Goal: Navigation & Orientation: Understand site structure

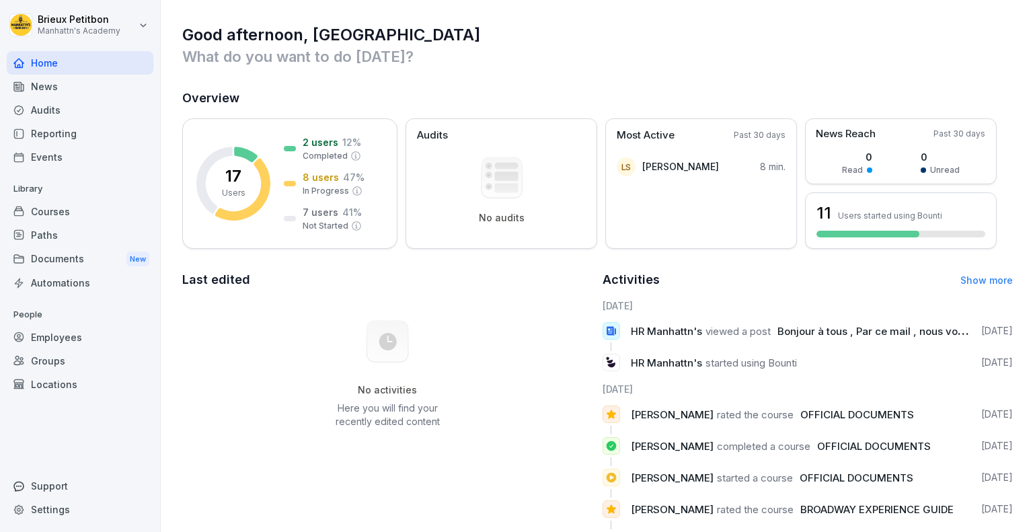
click at [50, 331] on div "Employees" at bounding box center [80, 337] width 147 height 24
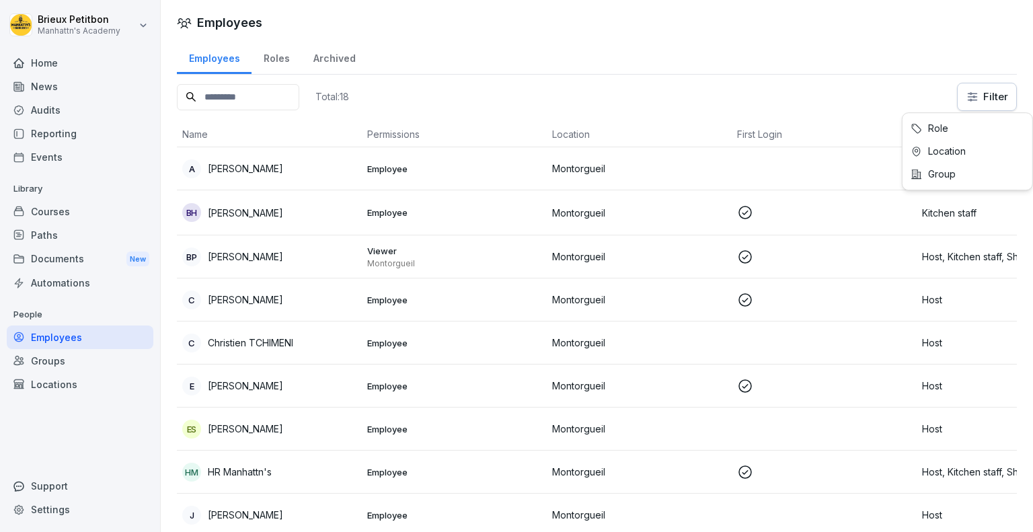
click at [969, 94] on html "[PERSON_NAME][GEOGRAPHIC_DATA]'s Academy Home News Audits Reporting Events Libr…" at bounding box center [516, 266] width 1033 height 532
click at [757, 63] on html "[PERSON_NAME][GEOGRAPHIC_DATA]'s Academy Home News Audits Reporting Events Libr…" at bounding box center [516, 266] width 1033 height 532
click at [576, 158] on td "Montorgueil" at bounding box center [639, 168] width 185 height 43
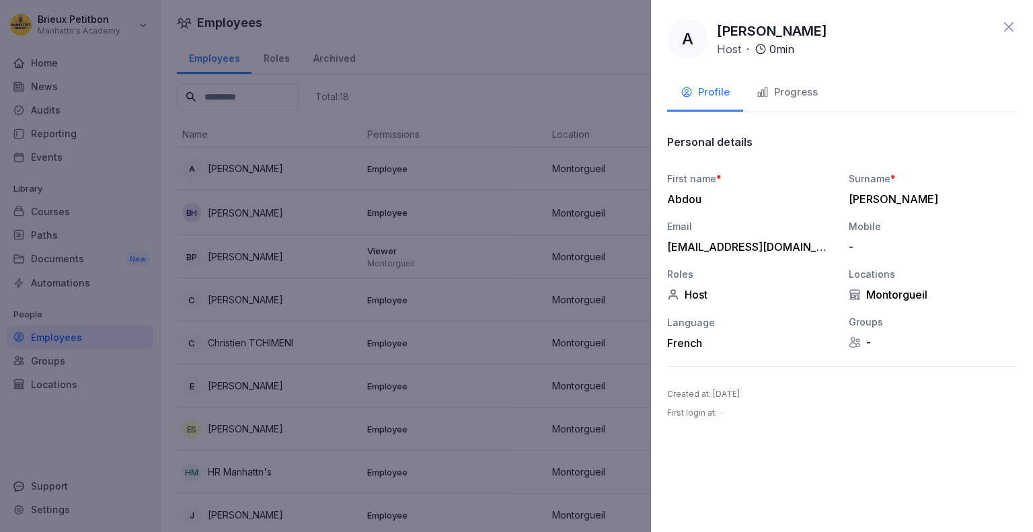
click at [781, 96] on div "Progress" at bounding box center [786, 92] width 61 height 15
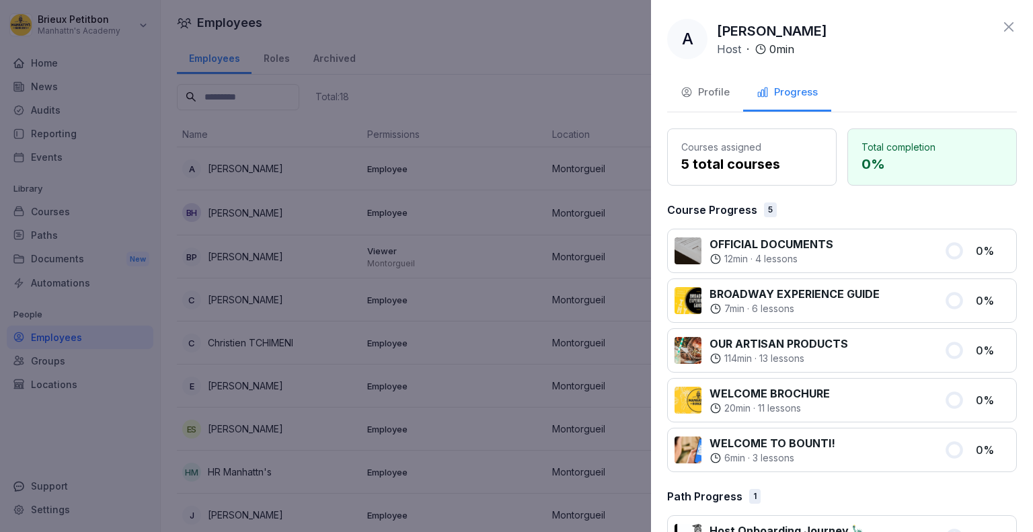
click at [1001, 34] on icon at bounding box center [1009, 27] width 16 height 16
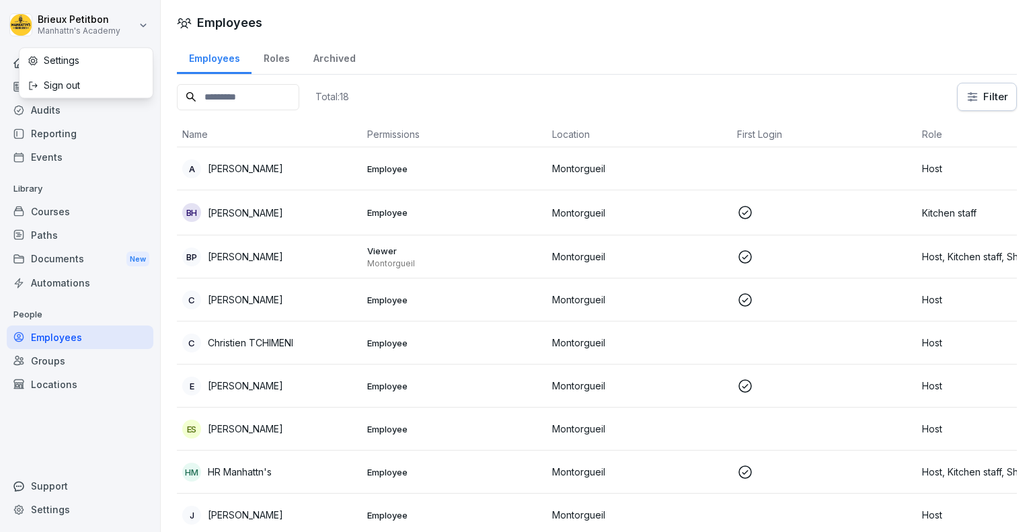
click at [128, 9] on html "[PERSON_NAME][GEOGRAPHIC_DATA]'s Academy Home News Audits Reporting Events Libr…" at bounding box center [516, 266] width 1033 height 532
click at [358, 60] on html "[PERSON_NAME][GEOGRAPHIC_DATA]'s Academy Home News Audits Reporting Events Libr…" at bounding box center [516, 266] width 1033 height 532
click at [273, 62] on div "Roles" at bounding box center [276, 57] width 50 height 34
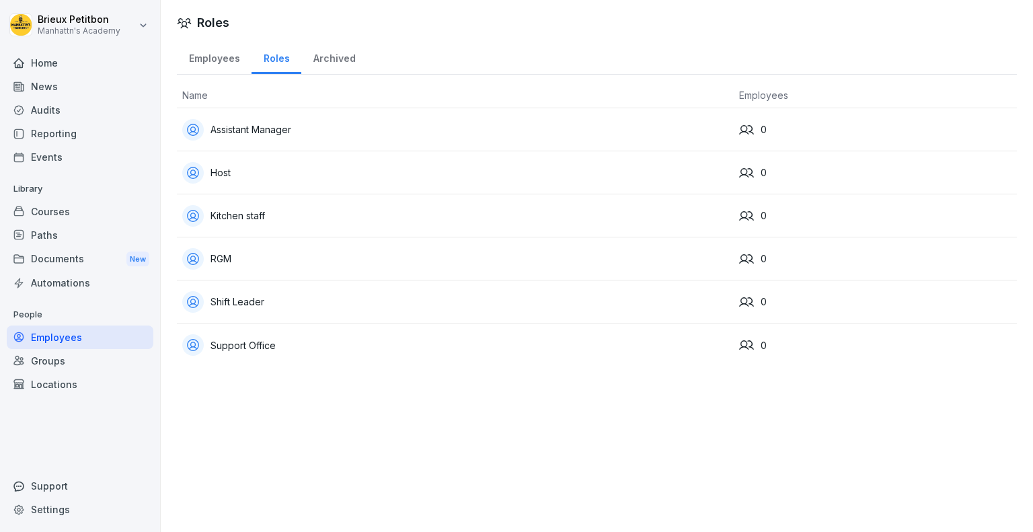
click at [333, 56] on div "Archived" at bounding box center [334, 57] width 66 height 34
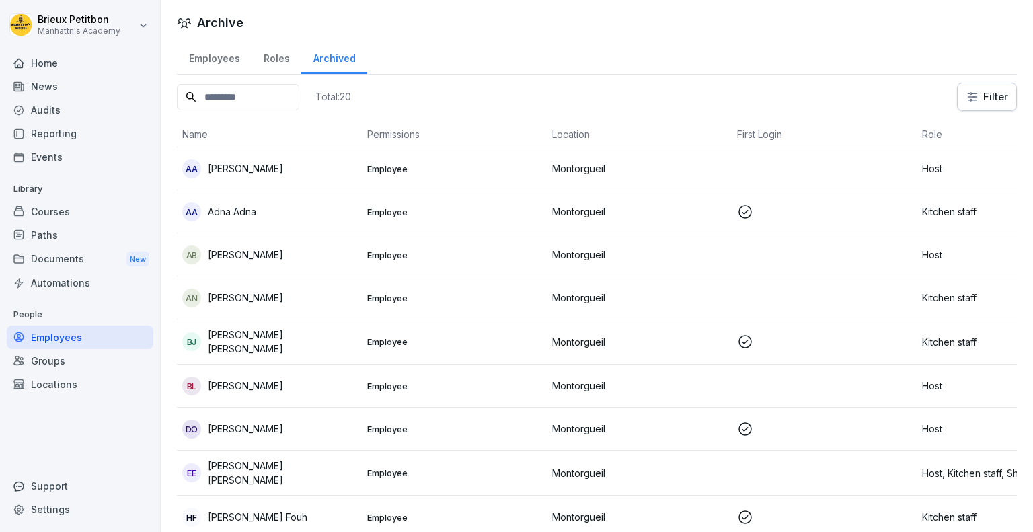
click at [310, 155] on td "AA [PERSON_NAME]" at bounding box center [269, 168] width 185 height 43
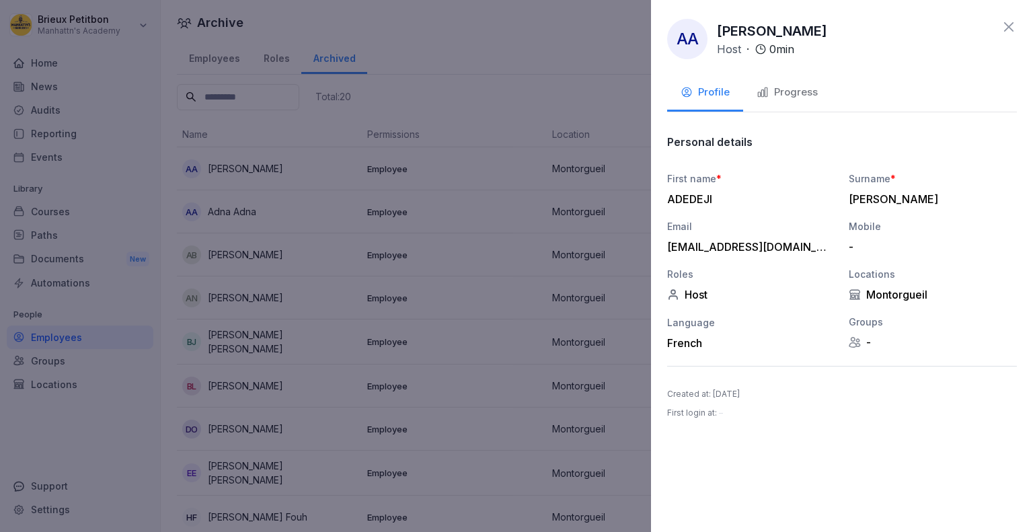
click at [789, 100] on button "Progress" at bounding box center [787, 93] width 88 height 36
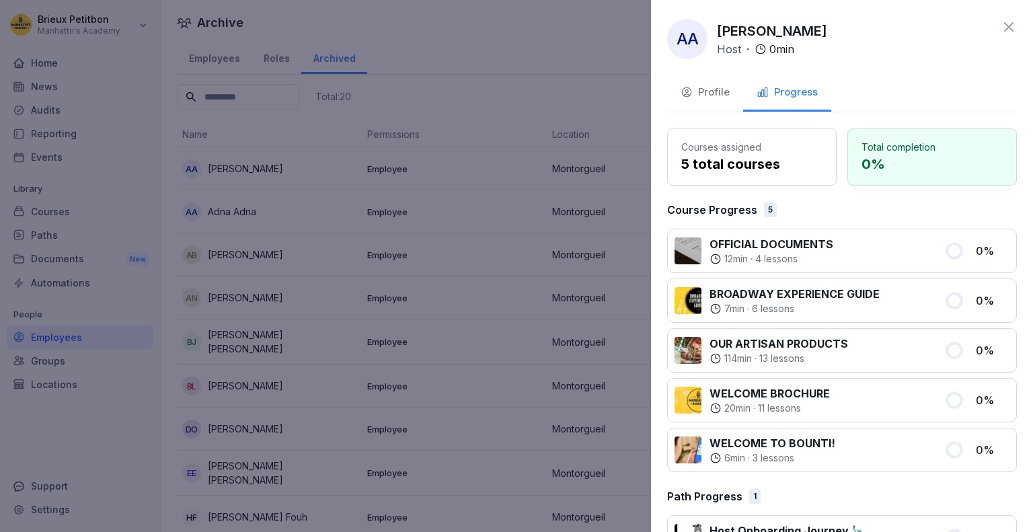
click at [689, 83] on button "Profile" at bounding box center [705, 93] width 76 height 36
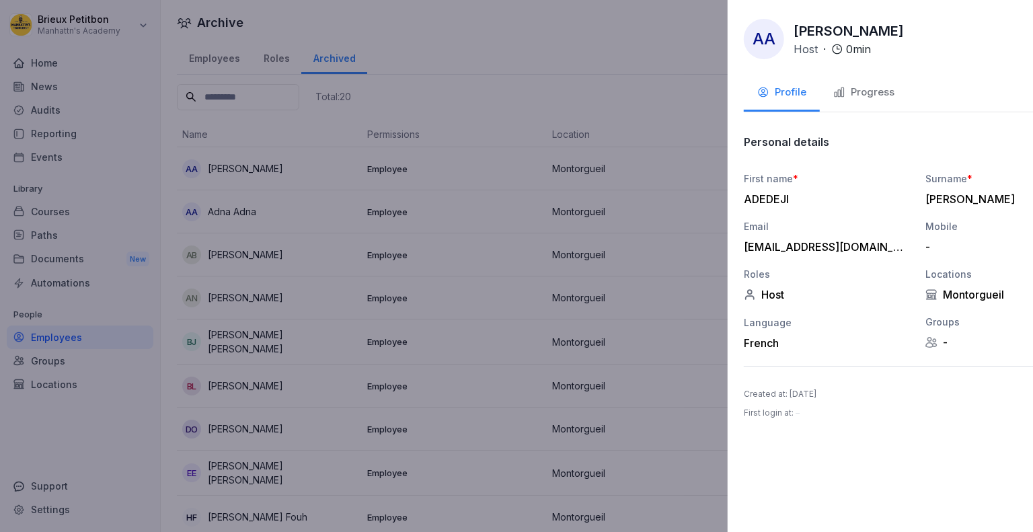
click at [516, 125] on div at bounding box center [516, 266] width 1033 height 532
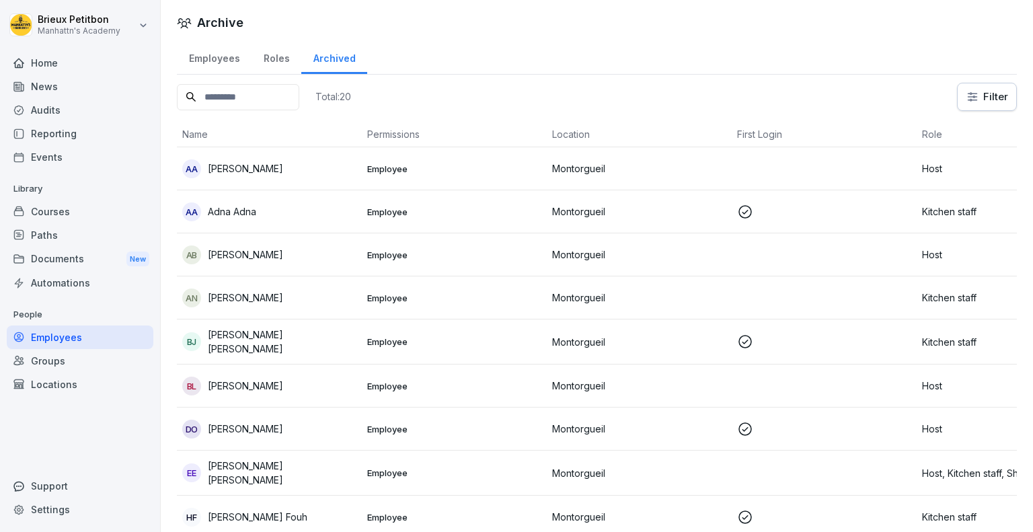
click at [217, 53] on div "Employees" at bounding box center [214, 57] width 75 height 34
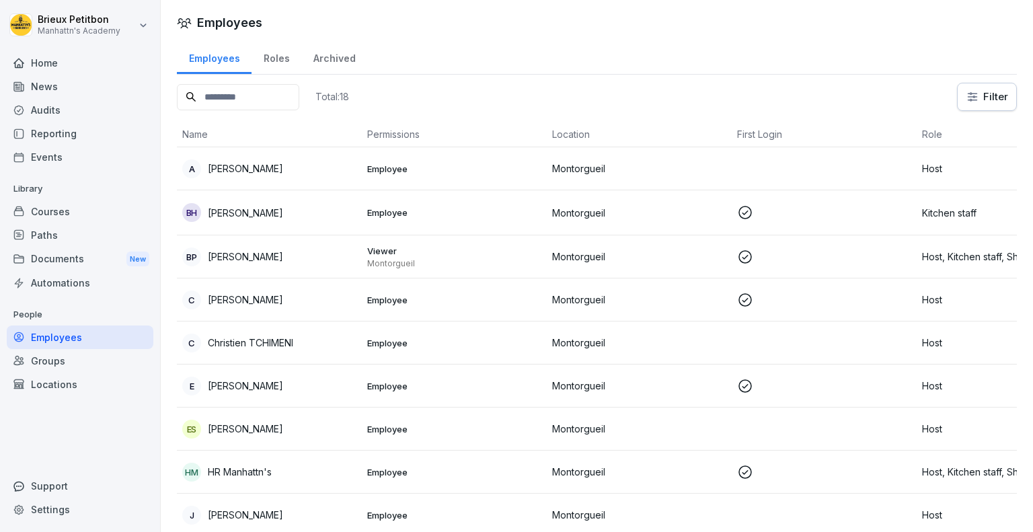
click at [73, 354] on div "Groups" at bounding box center [80, 361] width 147 height 24
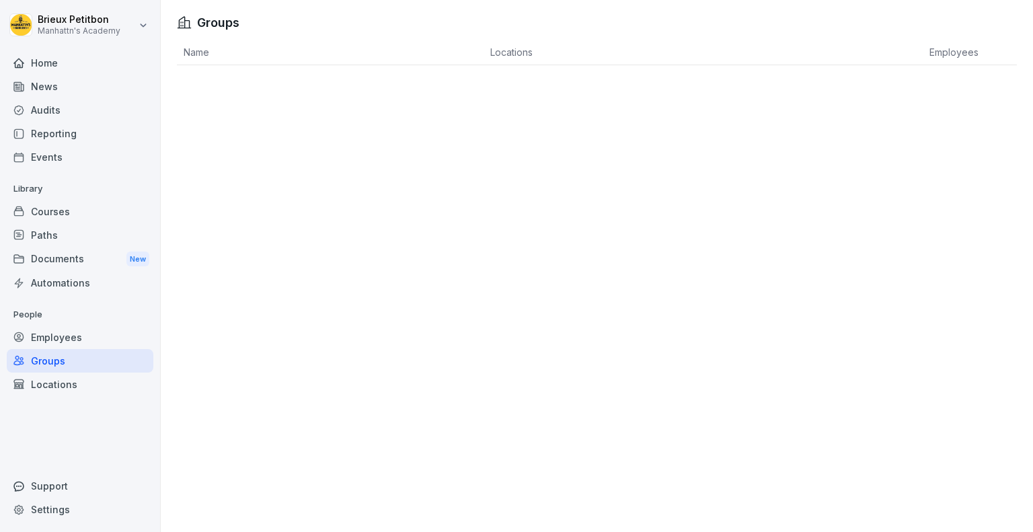
click at [90, 96] on div "News" at bounding box center [80, 87] width 147 height 24
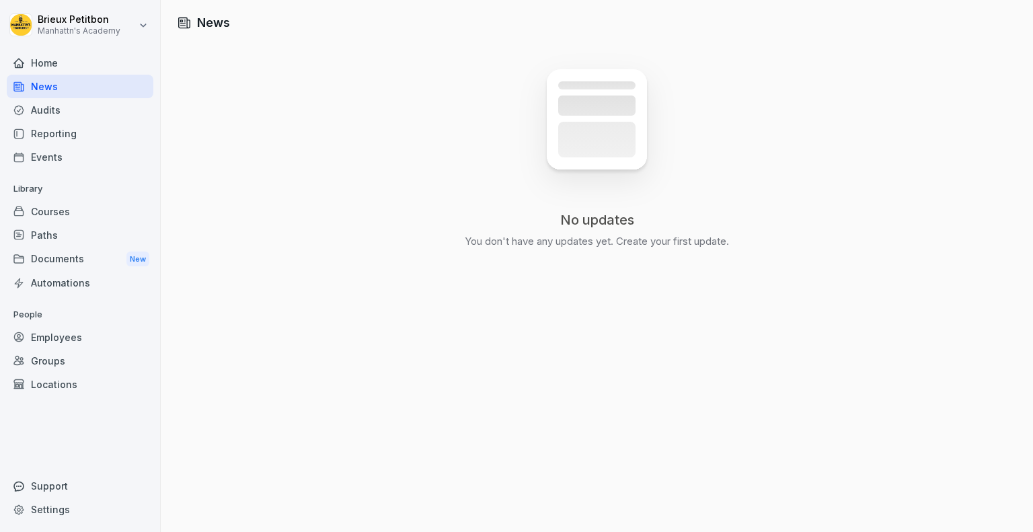
click at [84, 112] on div "Audits" at bounding box center [80, 110] width 147 height 24
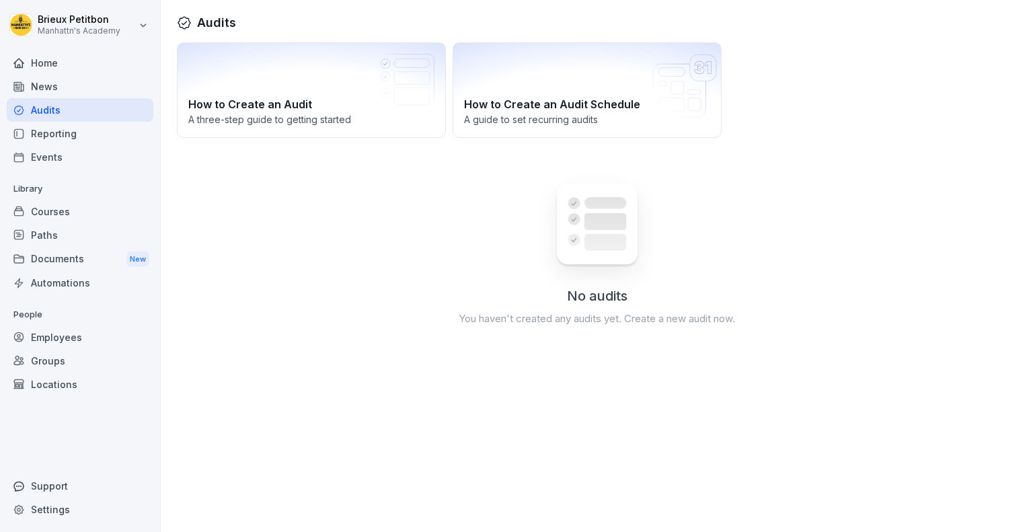
click at [110, 64] on div "Home" at bounding box center [80, 63] width 147 height 24
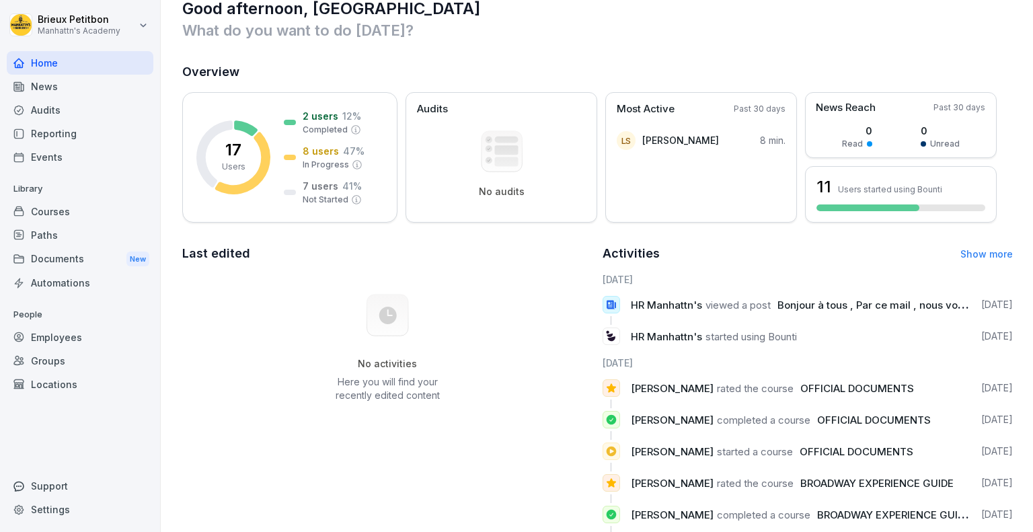
scroll to position [28, 0]
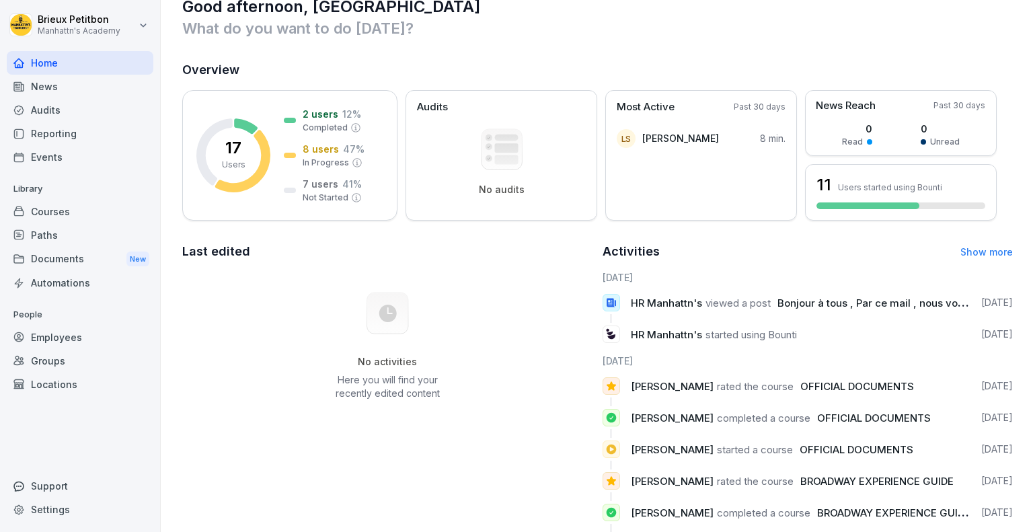
click at [910, 303] on span "Bonjour à tous , Par ce mail , nous vous notifions que les modules de formation…" at bounding box center [1014, 303] width 475 height 13
click at [787, 307] on span "Bonjour à tous , Par ce mail , nous vous notifions que les modules de formation…" at bounding box center [1014, 303] width 475 height 13
click at [743, 301] on span "viewed a post" at bounding box center [737, 303] width 65 height 13
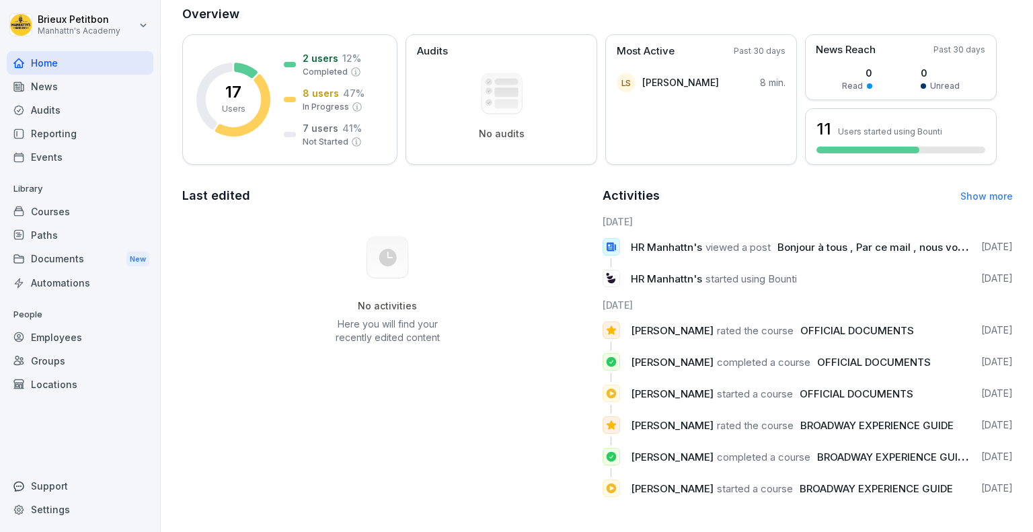
scroll to position [0, 0]
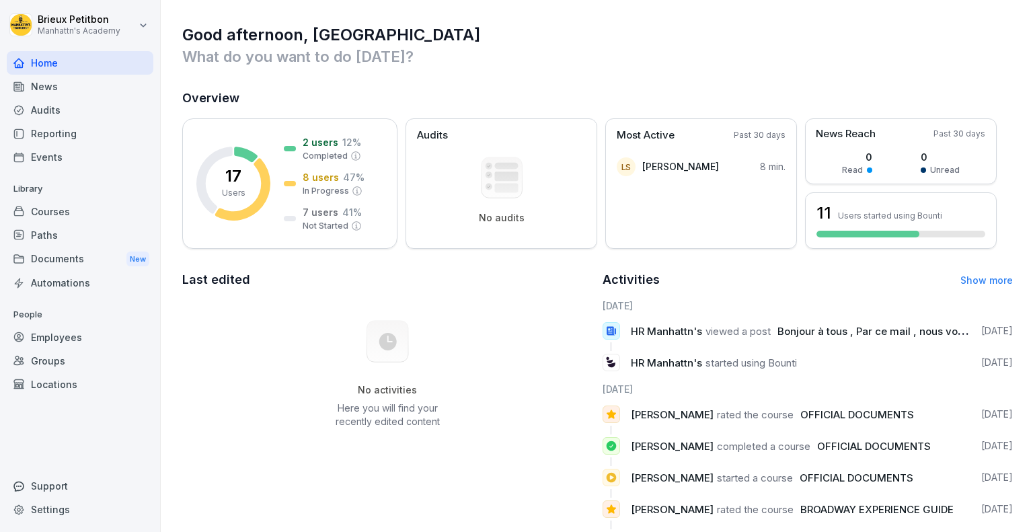
click at [975, 277] on link "Show more" at bounding box center [986, 279] width 52 height 11
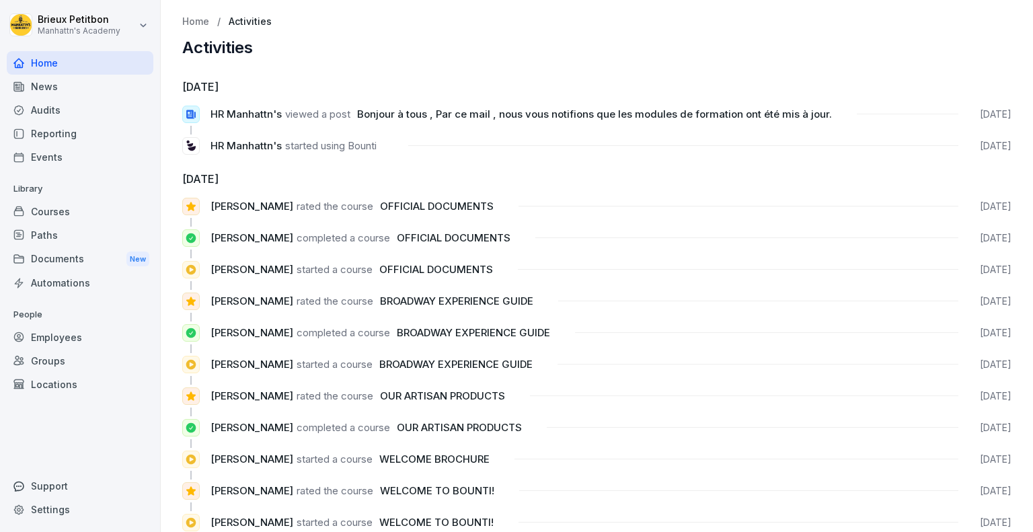
click at [71, 83] on div "News" at bounding box center [80, 87] width 147 height 24
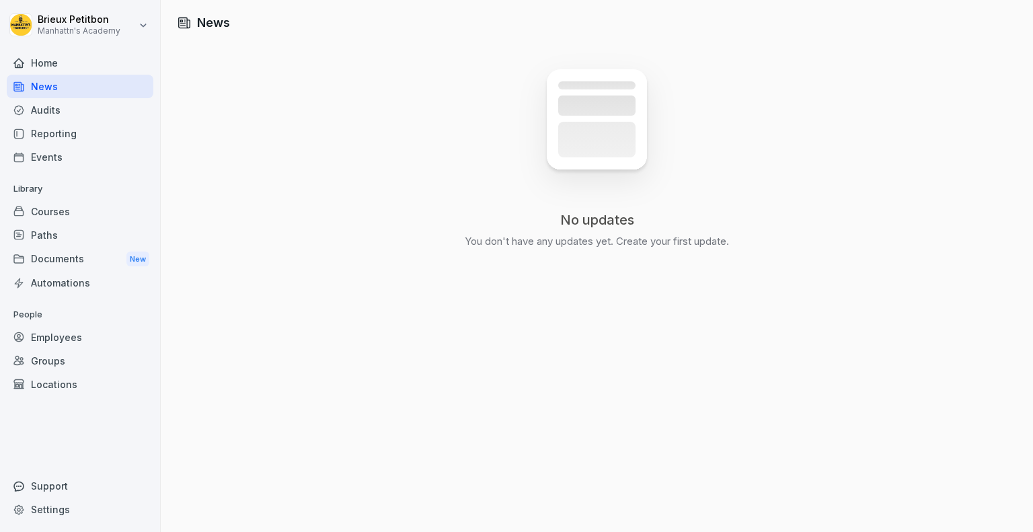
click at [100, 114] on div "Audits" at bounding box center [80, 110] width 147 height 24
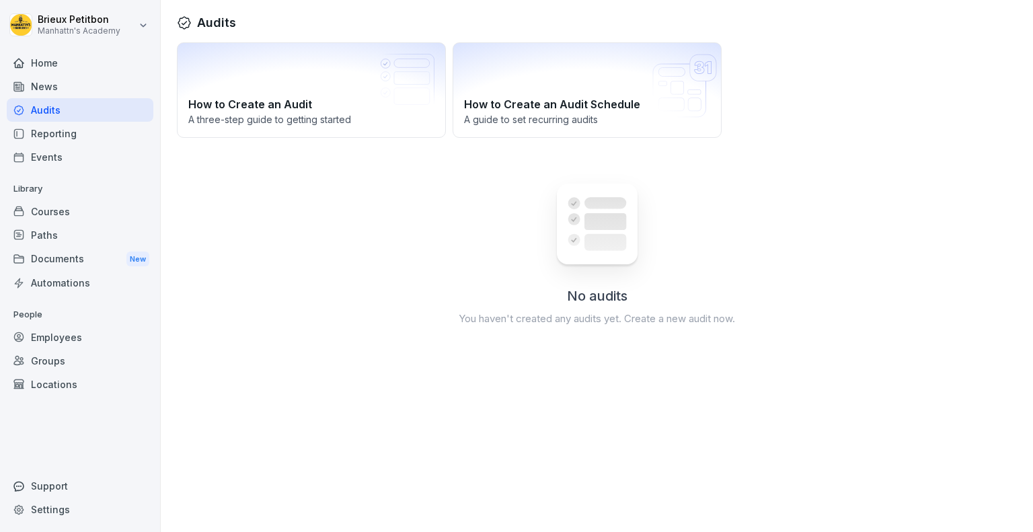
click at [99, 130] on div "Reporting" at bounding box center [80, 134] width 147 height 24
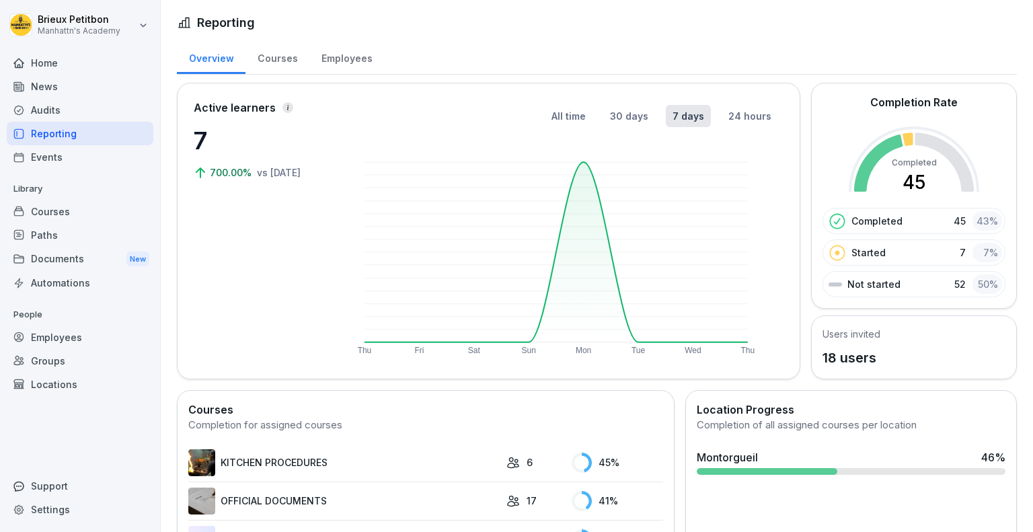
click at [91, 145] on div "Reporting" at bounding box center [80, 134] width 147 height 24
click at [73, 346] on div "Employees" at bounding box center [80, 337] width 147 height 24
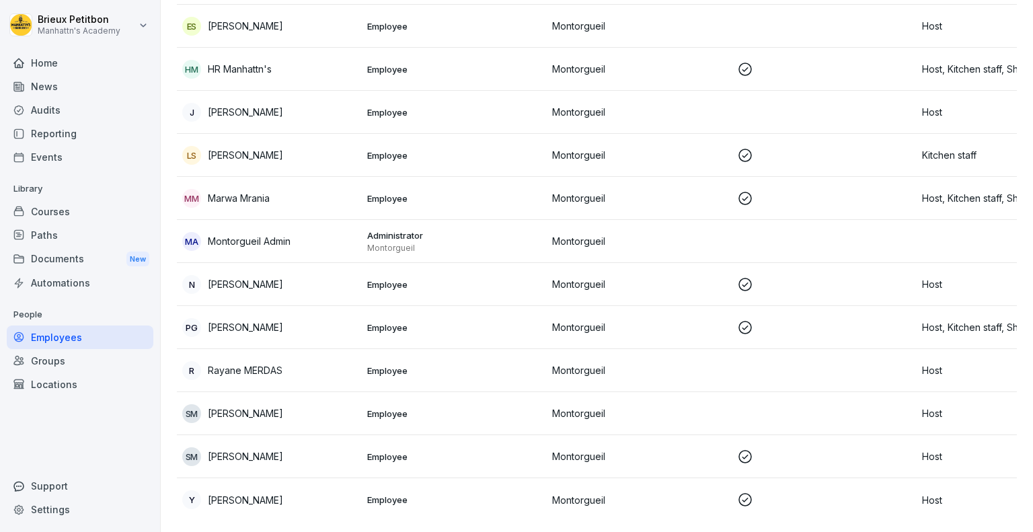
scroll to position [422, 0]
click at [233, 191] on p "Marwa Mrania" at bounding box center [239, 198] width 62 height 14
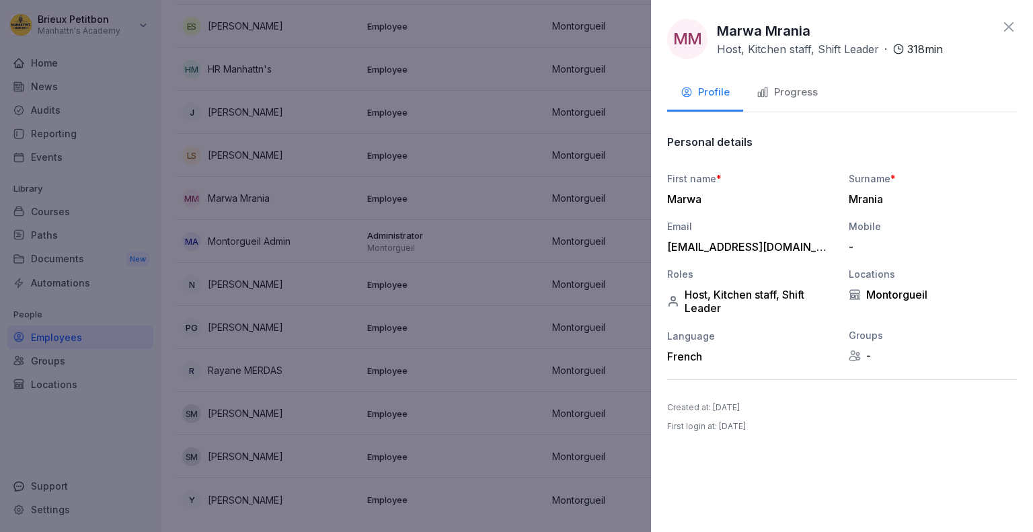
click at [803, 90] on div "Progress" at bounding box center [786, 92] width 61 height 15
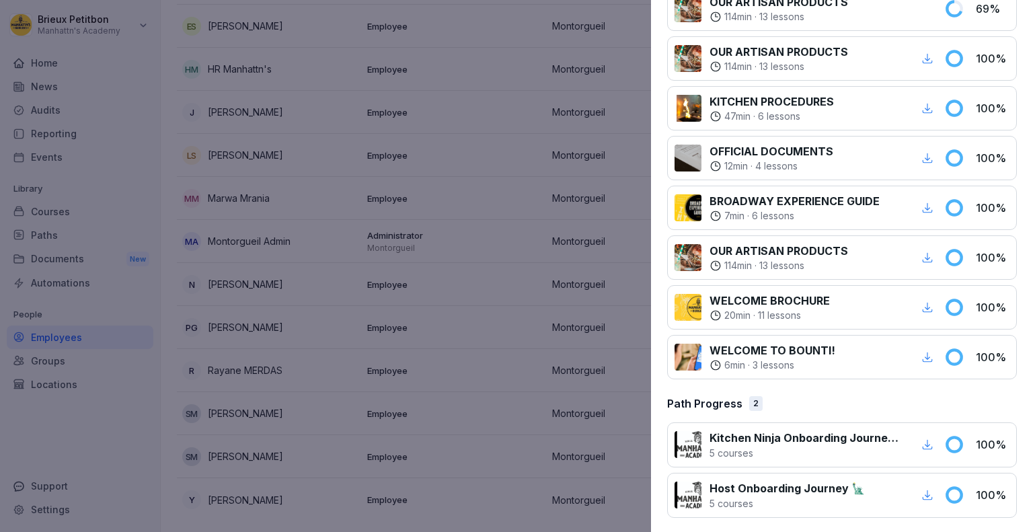
scroll to position [0, 0]
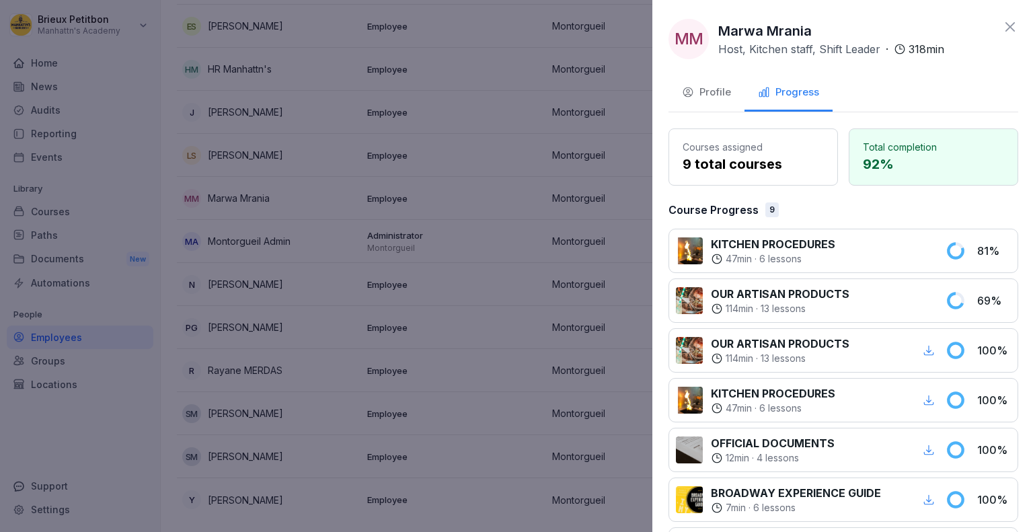
click at [505, 322] on div at bounding box center [516, 266] width 1033 height 532
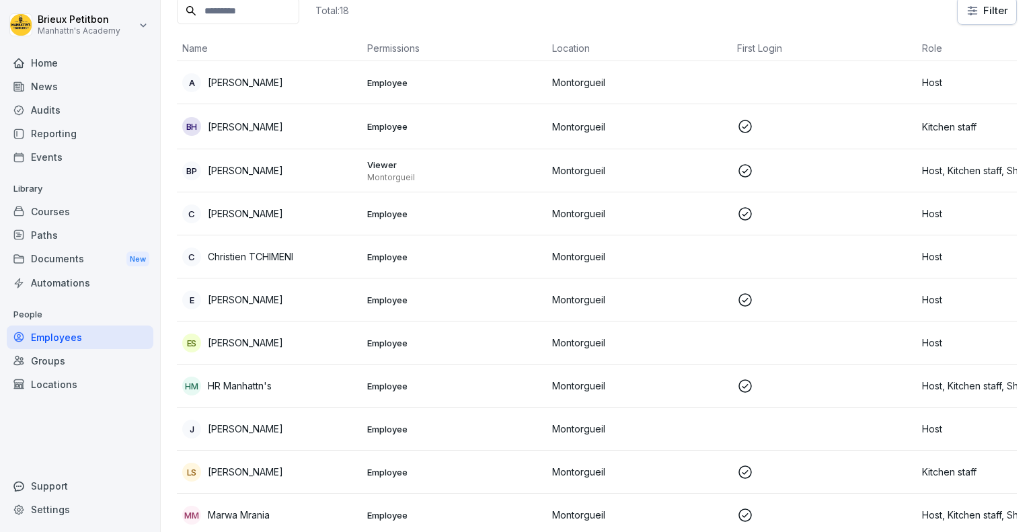
scroll to position [67, 0]
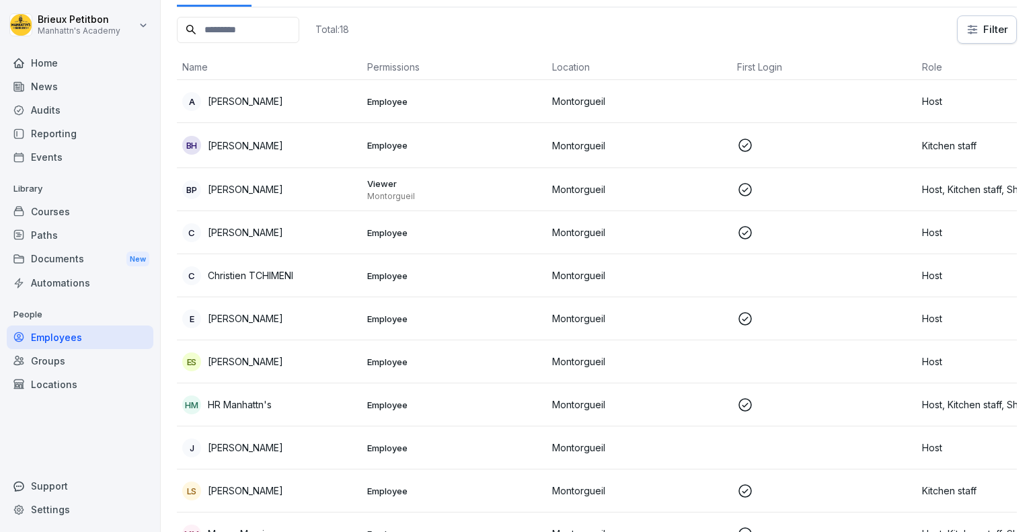
click at [331, 178] on td "BP [PERSON_NAME]" at bounding box center [269, 189] width 185 height 43
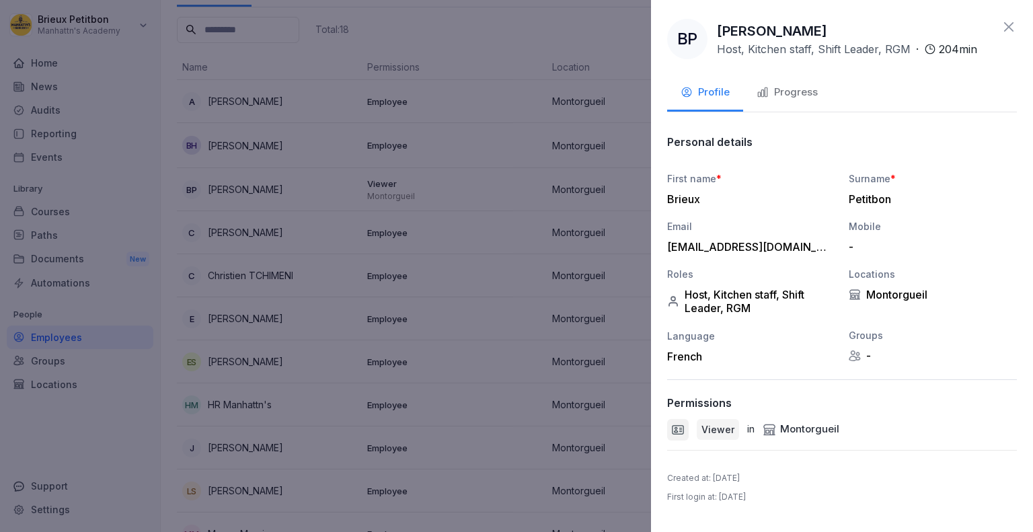
click at [777, 96] on div "Progress" at bounding box center [786, 92] width 61 height 15
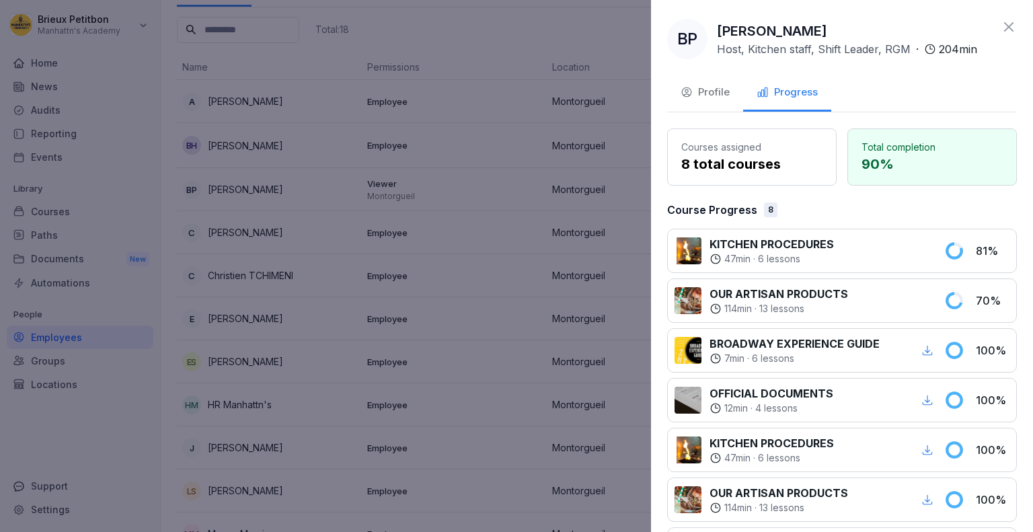
click at [371, 241] on div at bounding box center [516, 266] width 1033 height 532
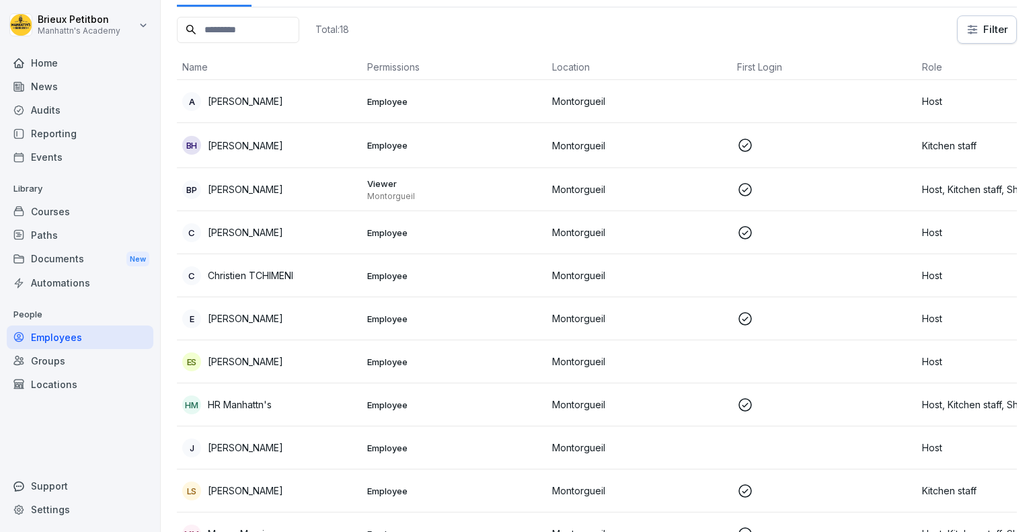
scroll to position [0, 0]
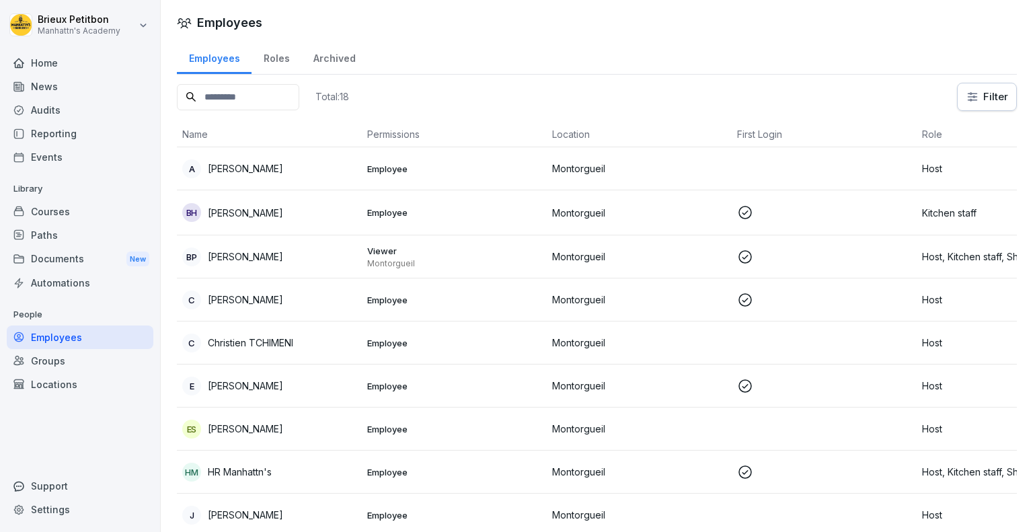
click at [280, 56] on div "Roles" at bounding box center [276, 57] width 50 height 34
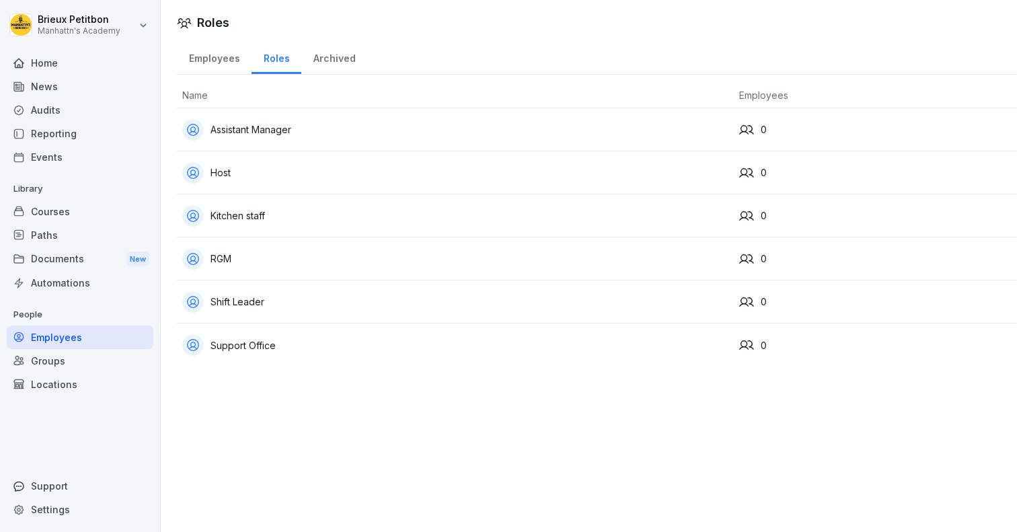
click at [204, 47] on div "Employees" at bounding box center [214, 57] width 75 height 34
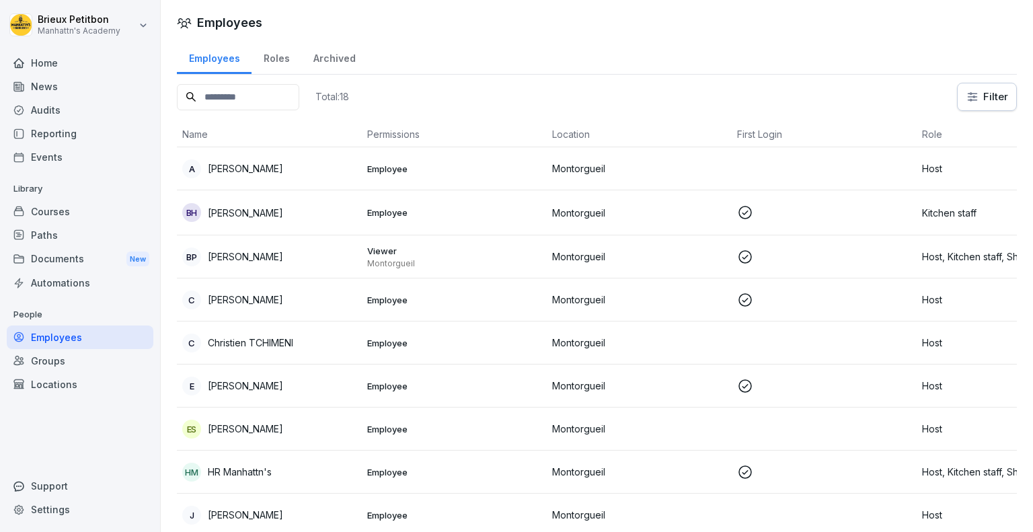
click at [93, 503] on div "Settings" at bounding box center [80, 510] width 147 height 24
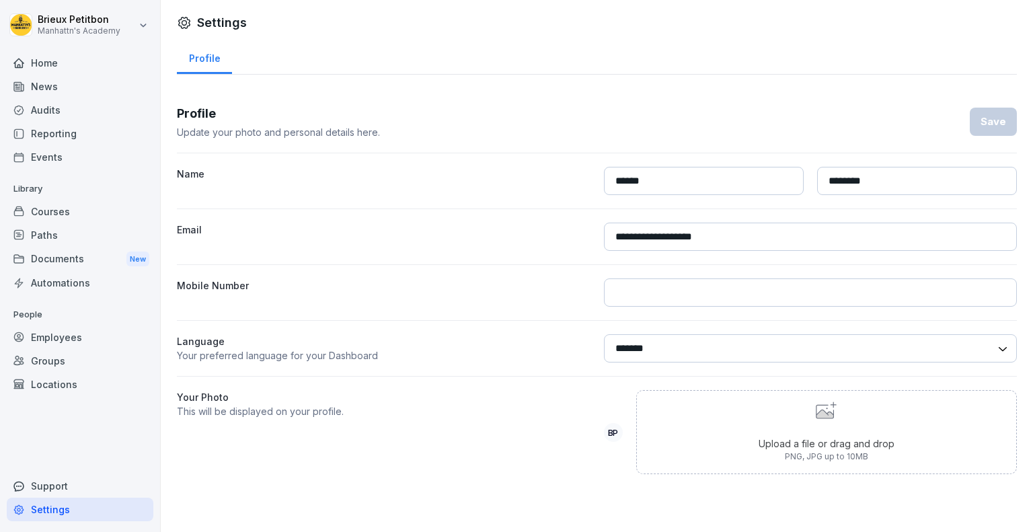
click at [106, 330] on div "Employees" at bounding box center [80, 337] width 147 height 24
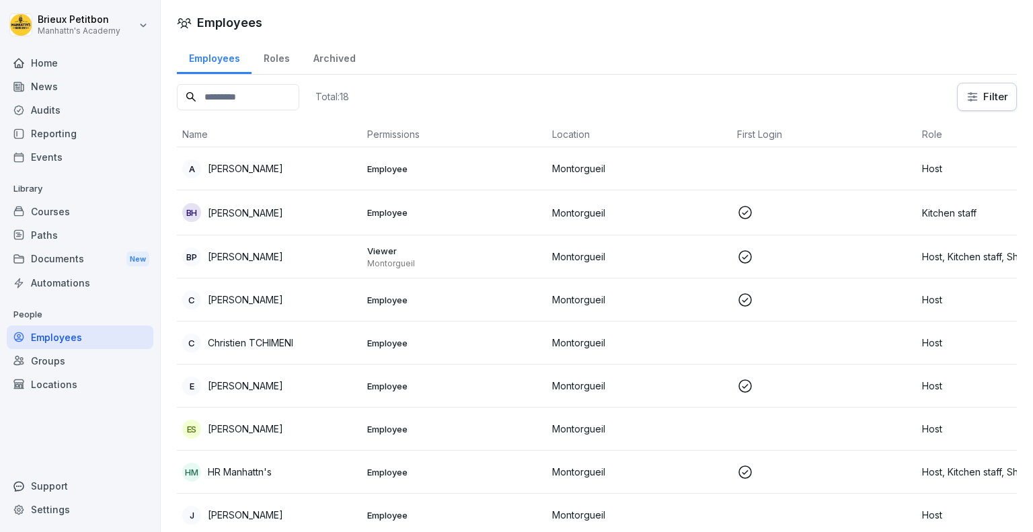
click at [398, 160] on td "Employee" at bounding box center [454, 168] width 185 height 43
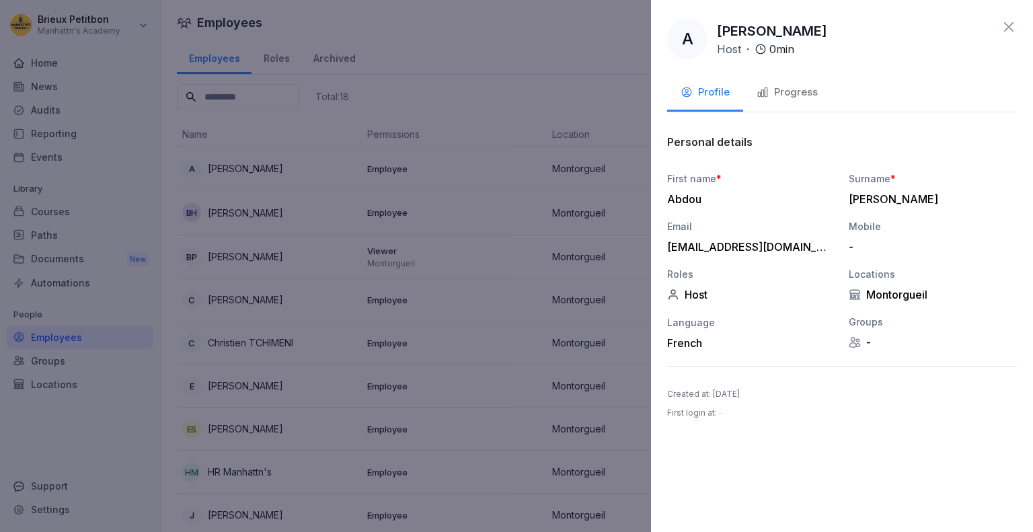
click at [759, 81] on button "Progress" at bounding box center [787, 93] width 88 height 36
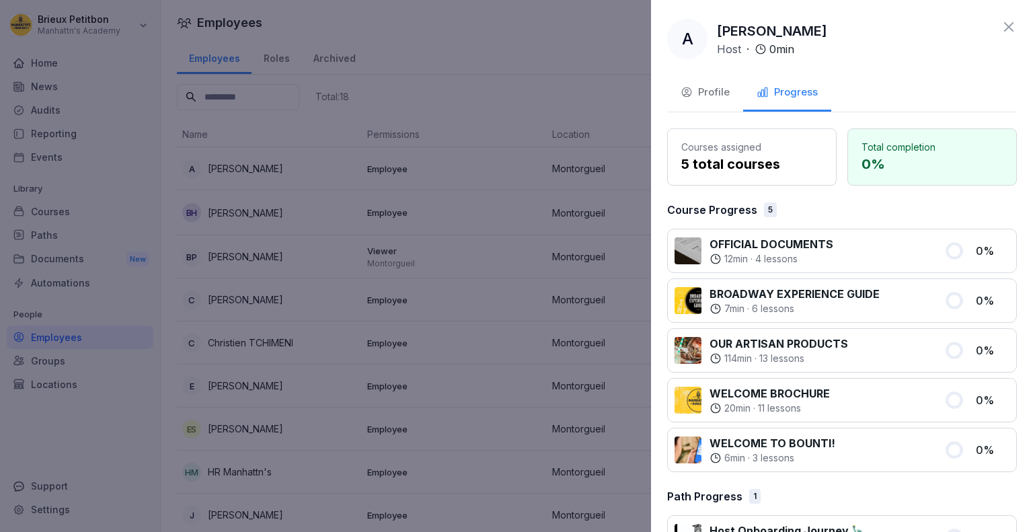
click at [723, 83] on button "Profile" at bounding box center [705, 93] width 76 height 36
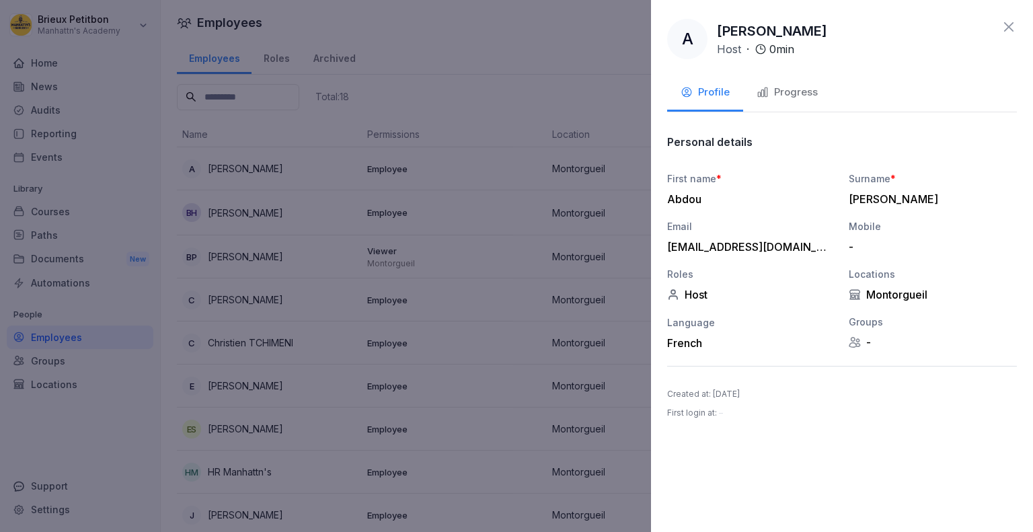
click at [1006, 18] on div "A [PERSON_NAME] Host · 0 min Profile Progress Personal details First name * [PE…" at bounding box center [842, 266] width 382 height 532
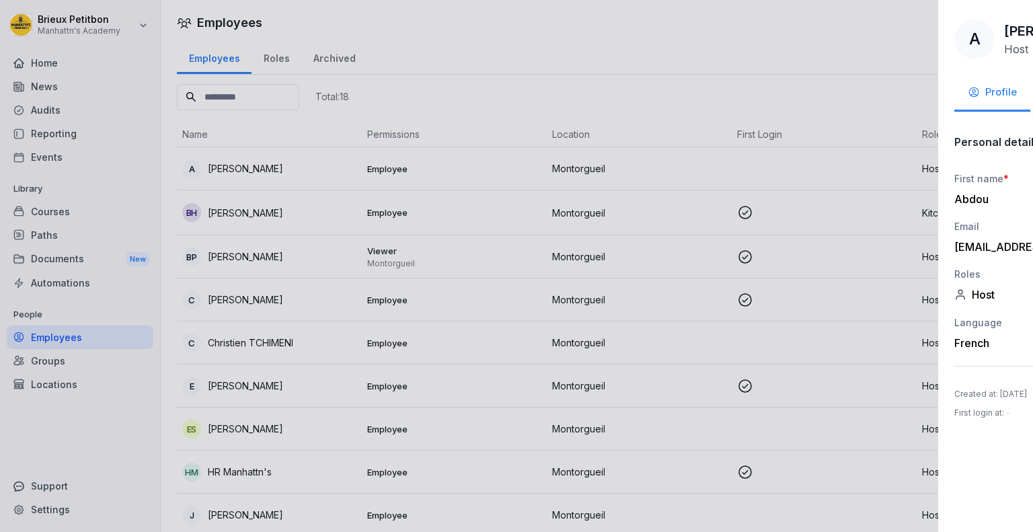
click at [354, 131] on div at bounding box center [516, 266] width 1033 height 532
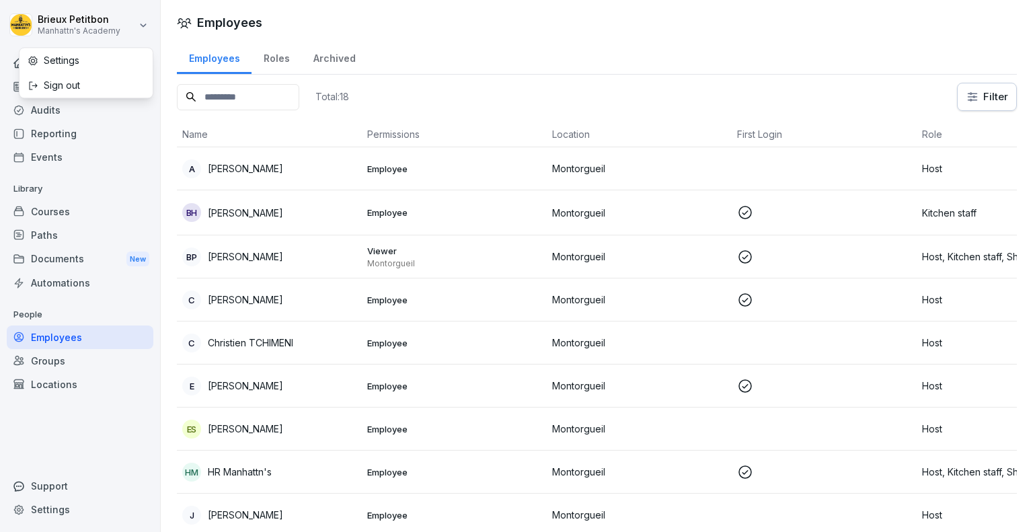
click at [117, 13] on html "[PERSON_NAME][GEOGRAPHIC_DATA]'s Academy Home News Audits Reporting Events Libr…" at bounding box center [516, 266] width 1033 height 532
click at [519, 65] on html "[PERSON_NAME][GEOGRAPHIC_DATA]'s Academy Home News Audits Reporting Events Libr…" at bounding box center [516, 266] width 1033 height 532
